Goal: Task Accomplishment & Management: Use online tool/utility

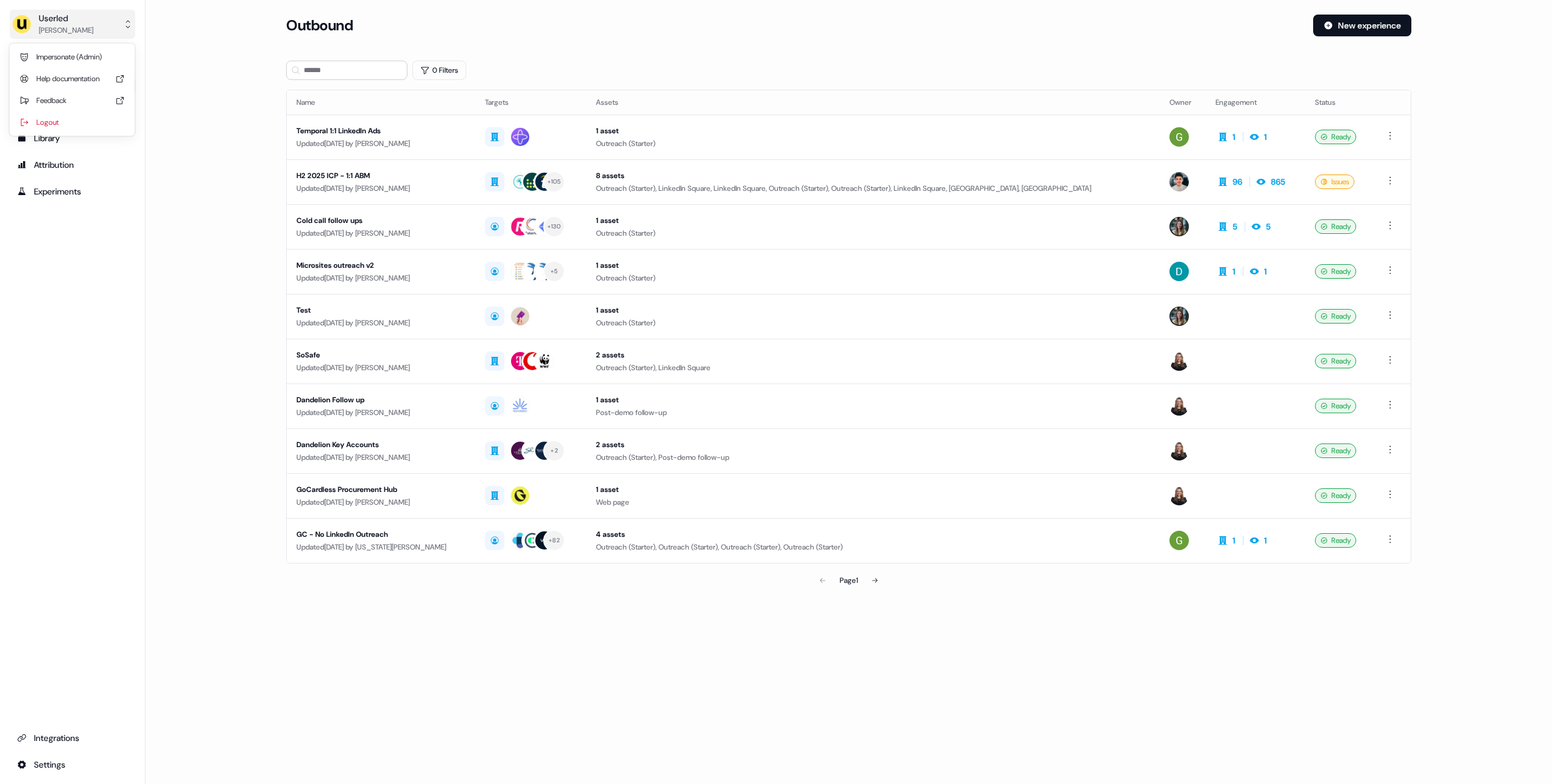
click at [74, 27] on div "[PERSON_NAME]" at bounding box center [66, 30] width 55 height 12
click at [55, 65] on div "Impersonate (Admin)" at bounding box center [72, 57] width 115 height 22
